Goal: Find specific page/section: Find specific page/section

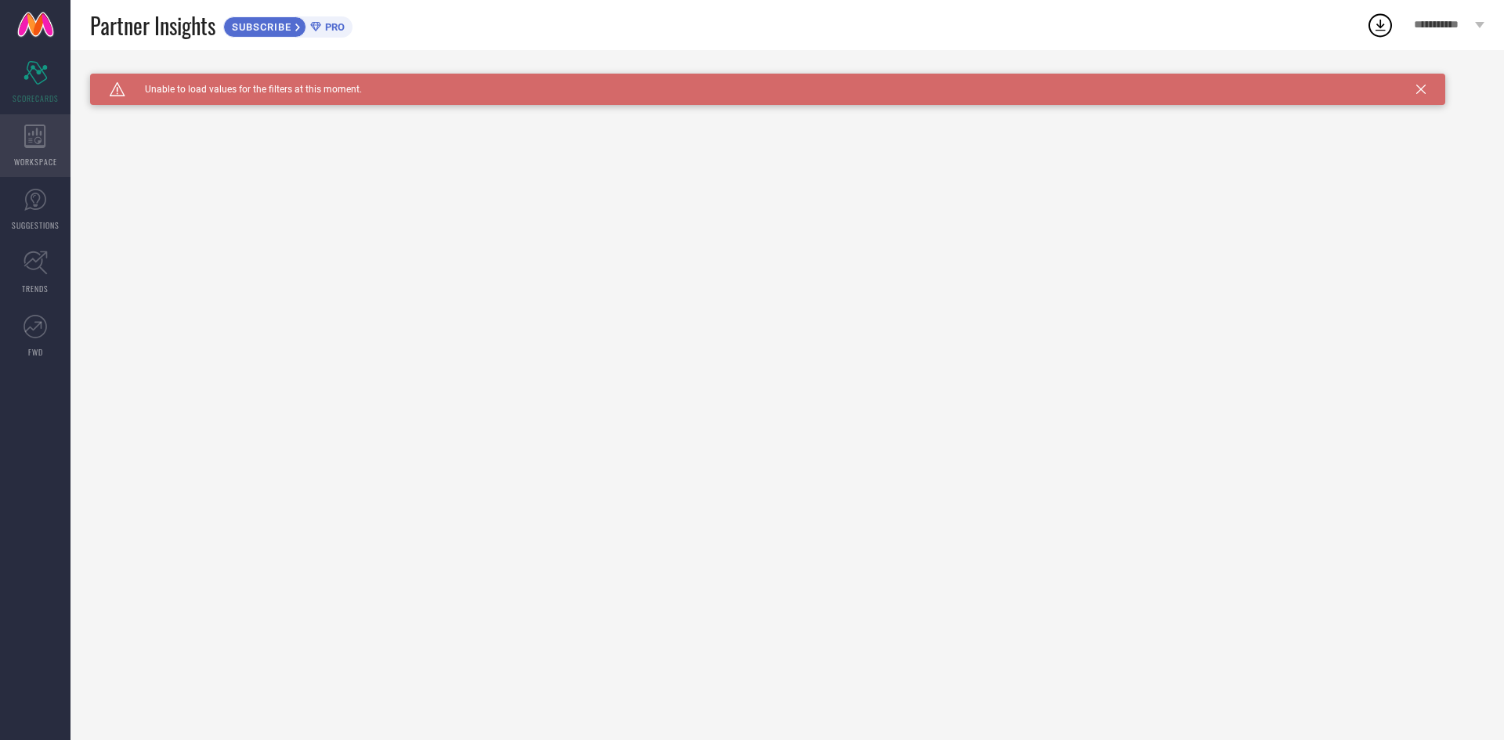
click at [27, 142] on icon at bounding box center [35, 136] width 22 height 23
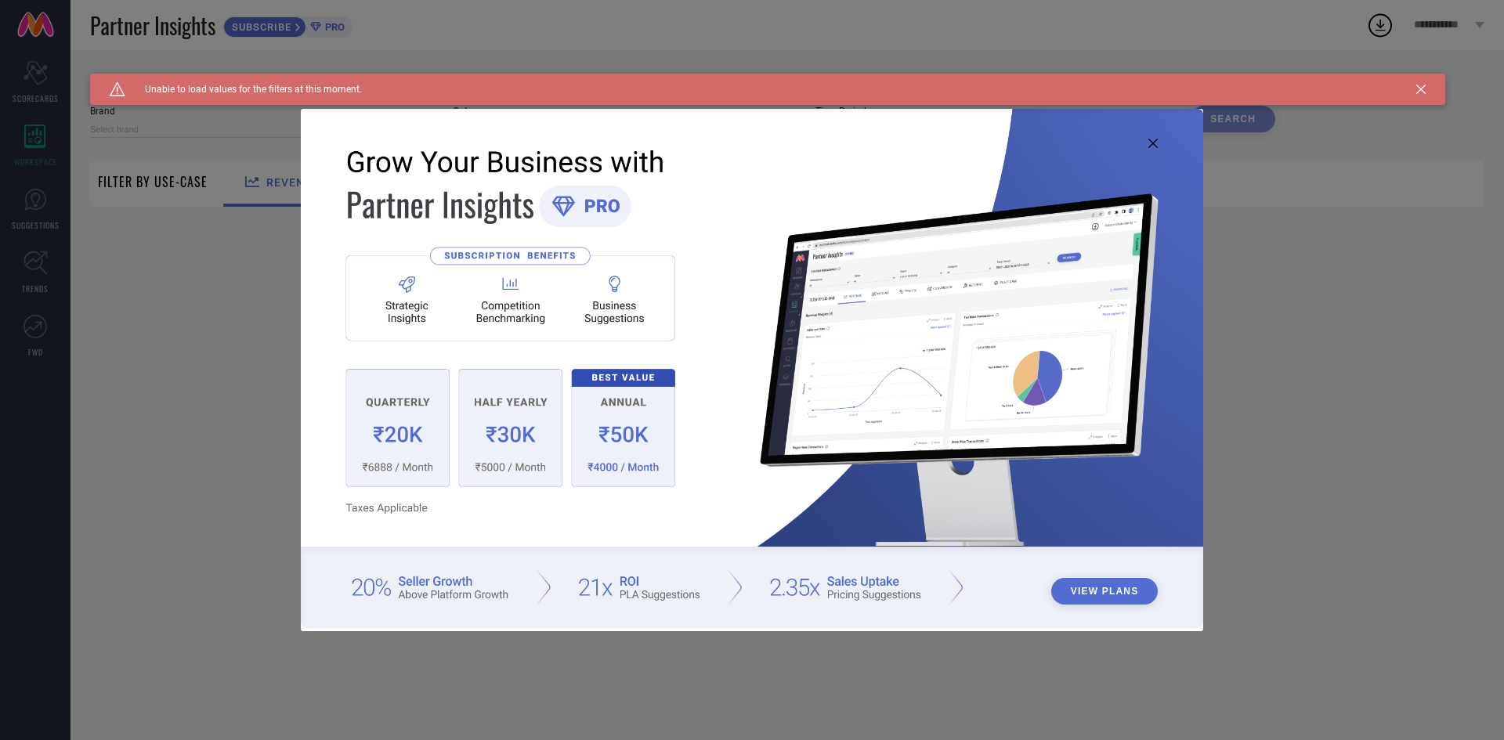
type input "1 STOP FASHION"
type input "All"
click at [1152, 144] on icon at bounding box center [1152, 143] width 9 height 9
